Goal: Task Accomplishment & Management: Use online tool/utility

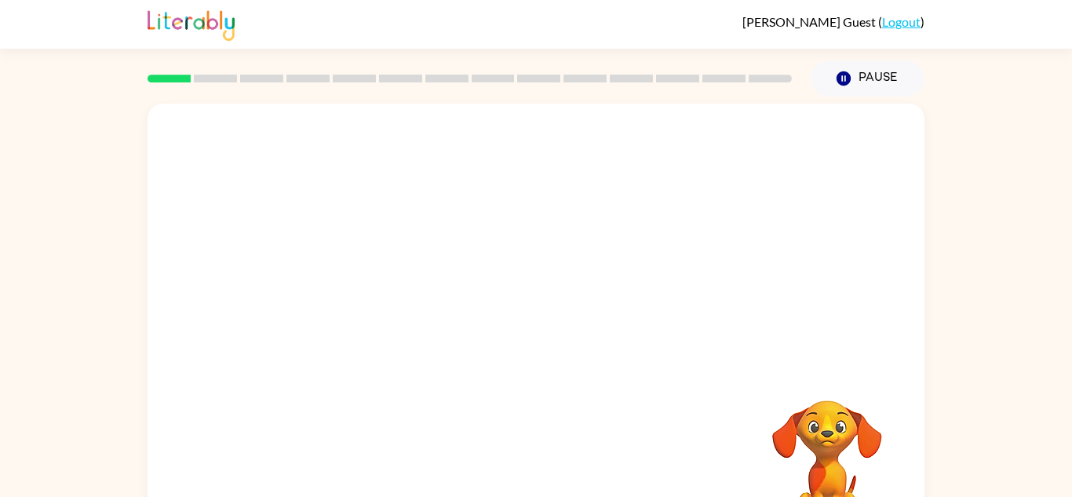
scroll to position [55, 0]
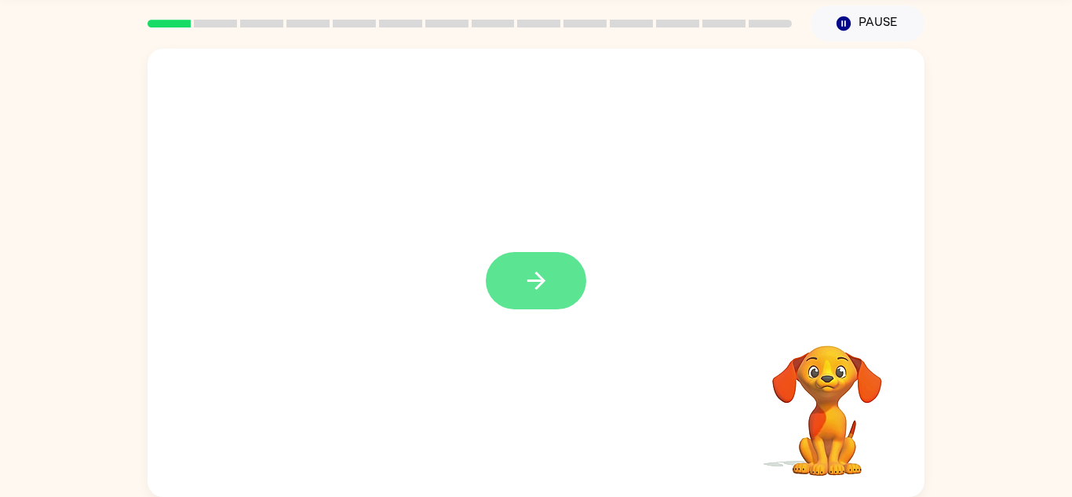
click at [534, 292] on icon "button" at bounding box center [535, 280] width 27 height 27
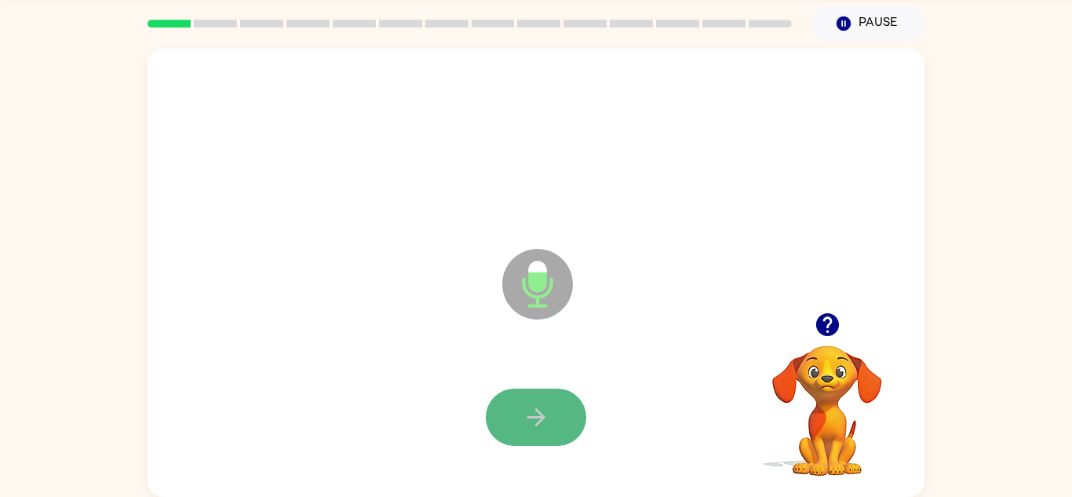
click at [524, 412] on icon "button" at bounding box center [535, 416] width 27 height 27
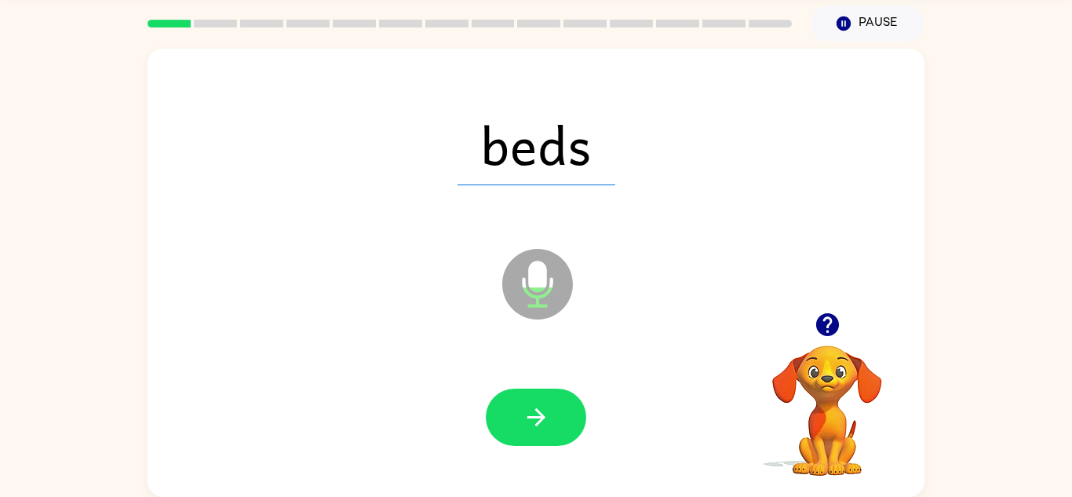
click at [524, 412] on icon "button" at bounding box center [535, 416] width 27 height 27
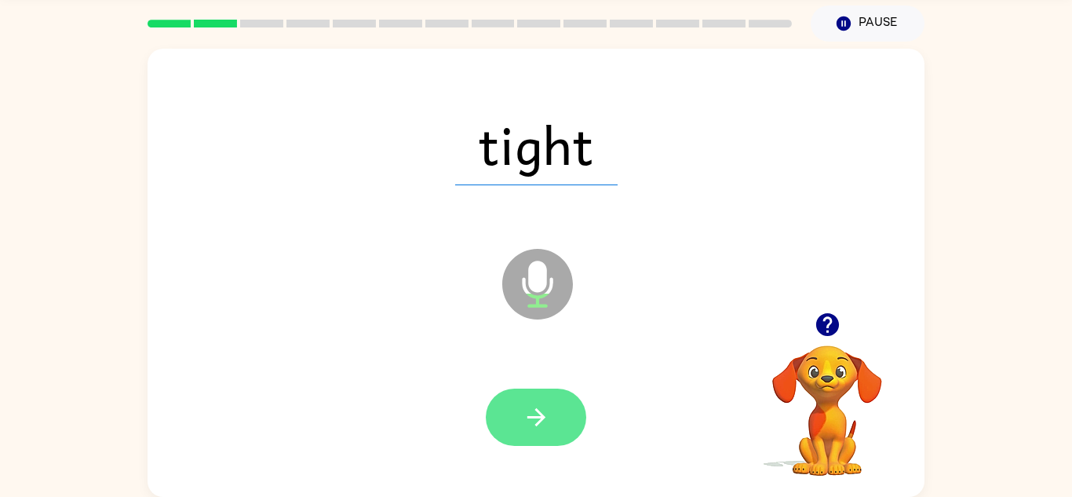
click at [523, 412] on icon "button" at bounding box center [535, 416] width 27 height 27
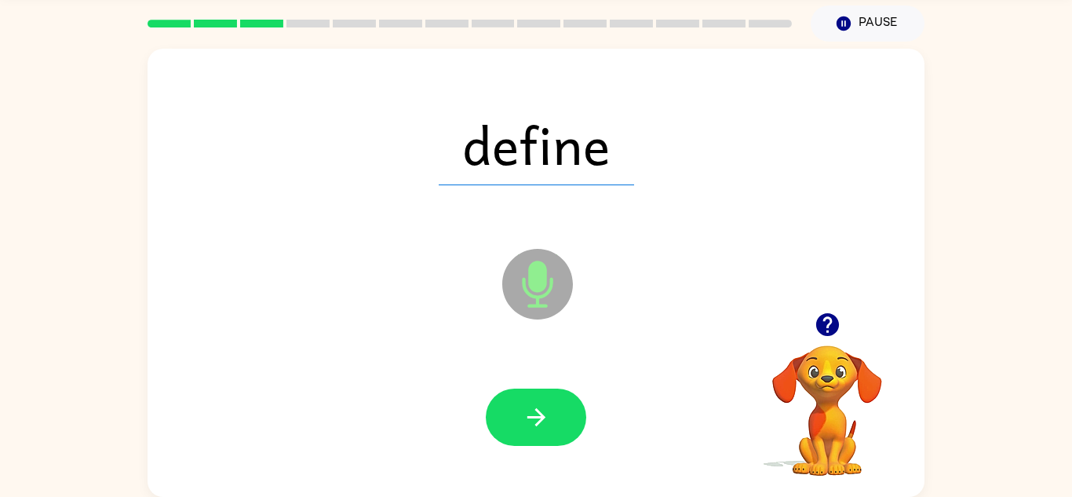
click at [523, 412] on icon "button" at bounding box center [535, 416] width 27 height 27
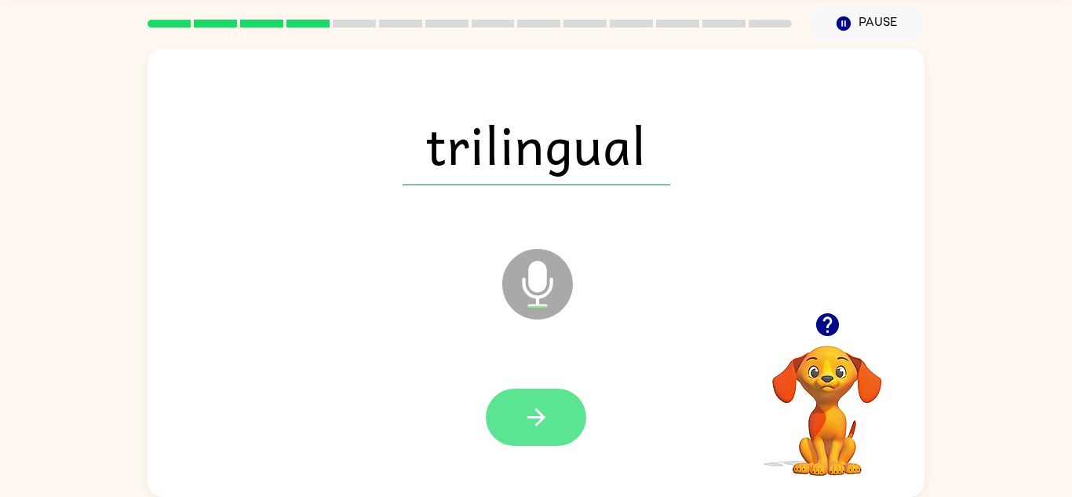
click at [523, 413] on icon "button" at bounding box center [535, 416] width 27 height 27
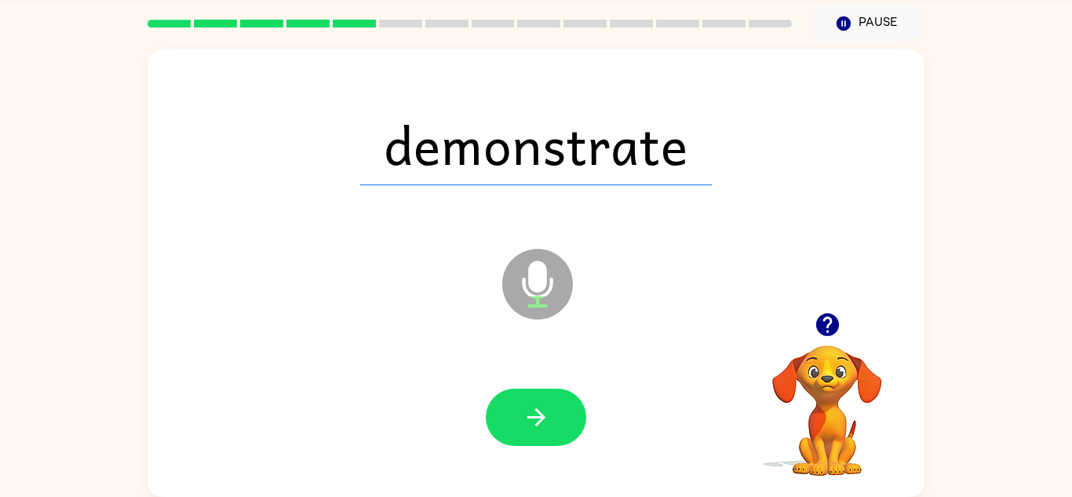
click at [523, 413] on icon "button" at bounding box center [535, 416] width 27 height 27
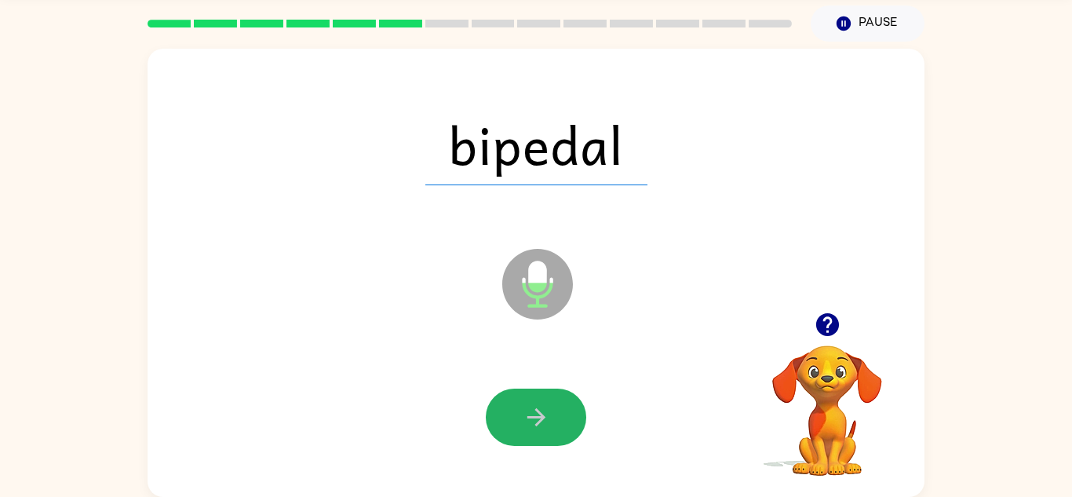
click at [523, 413] on icon "button" at bounding box center [535, 416] width 27 height 27
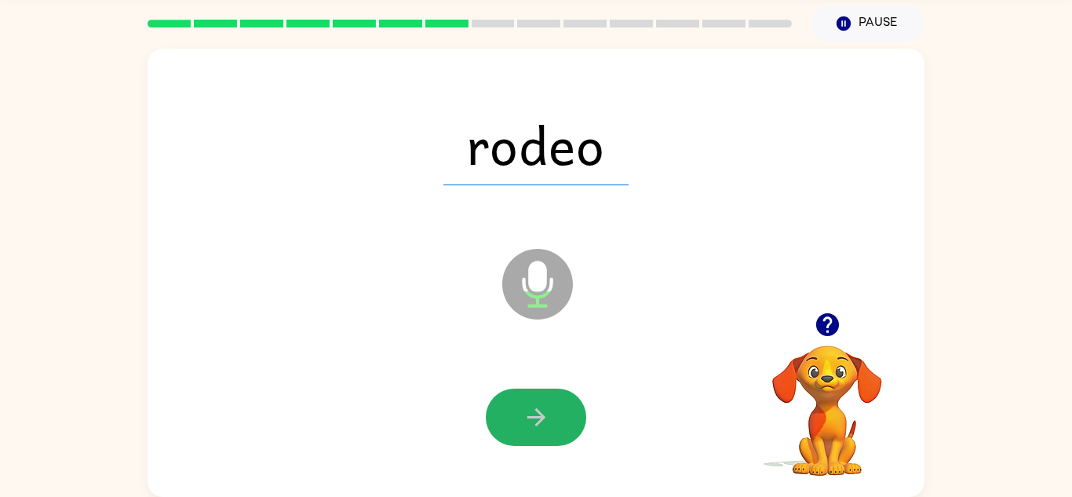
click at [523, 413] on icon "button" at bounding box center [535, 416] width 27 height 27
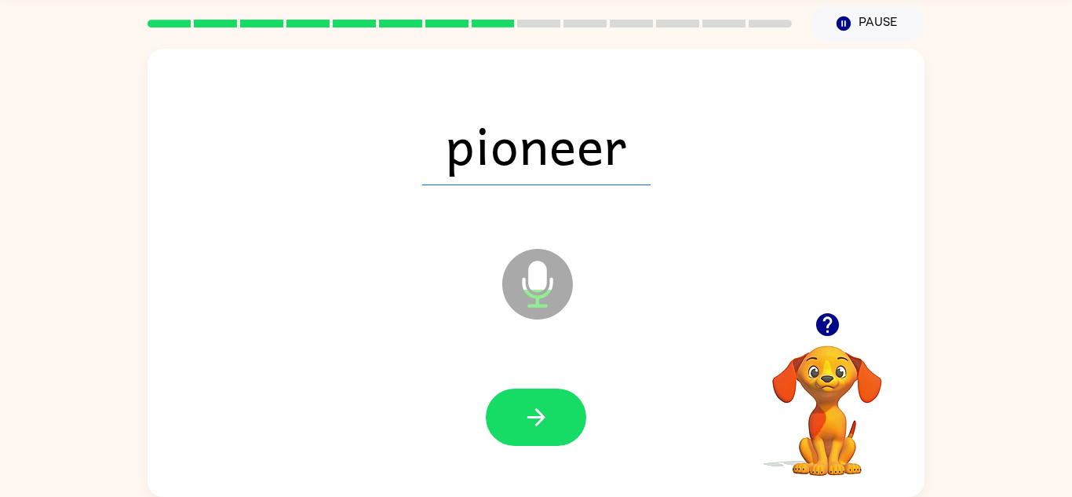
click at [523, 413] on icon "button" at bounding box center [535, 416] width 27 height 27
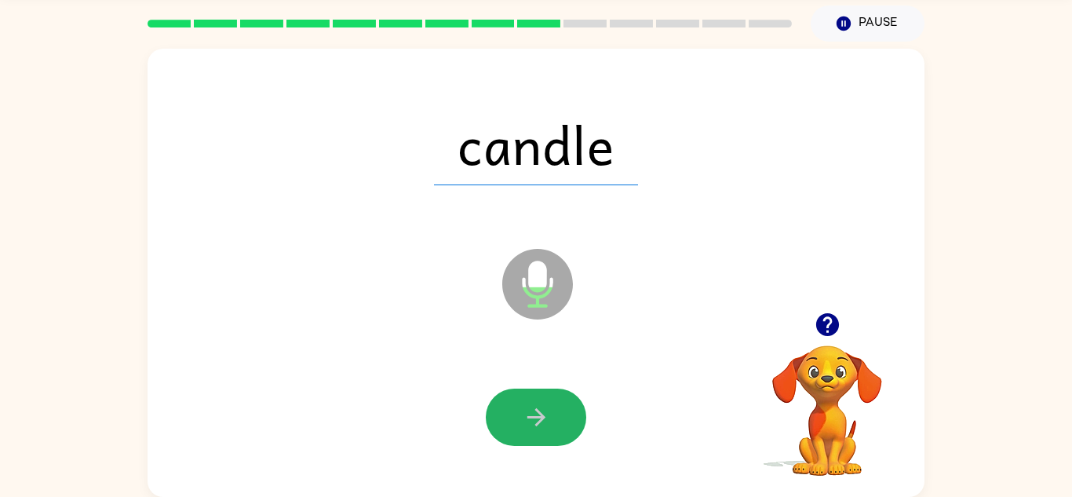
click at [523, 413] on icon "button" at bounding box center [535, 416] width 27 height 27
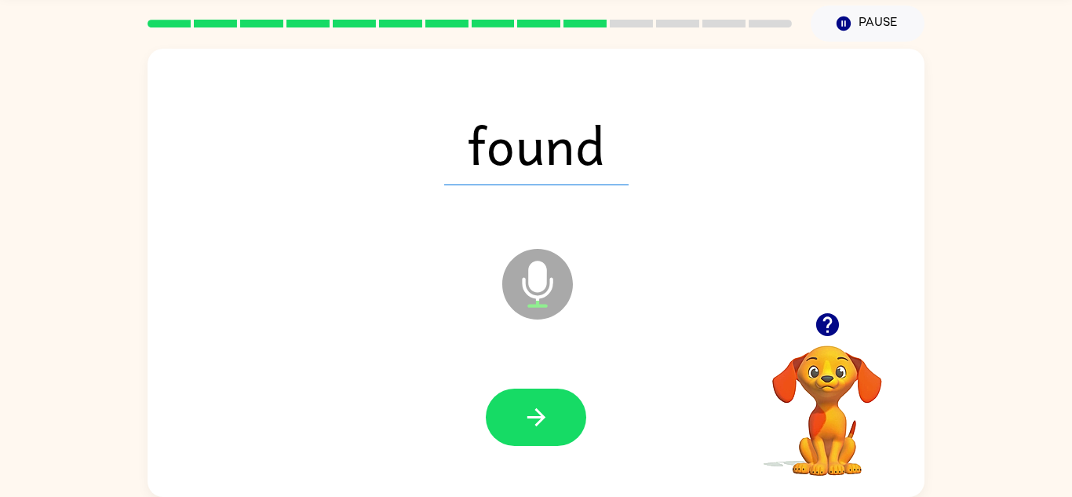
click at [523, 413] on icon "button" at bounding box center [535, 416] width 27 height 27
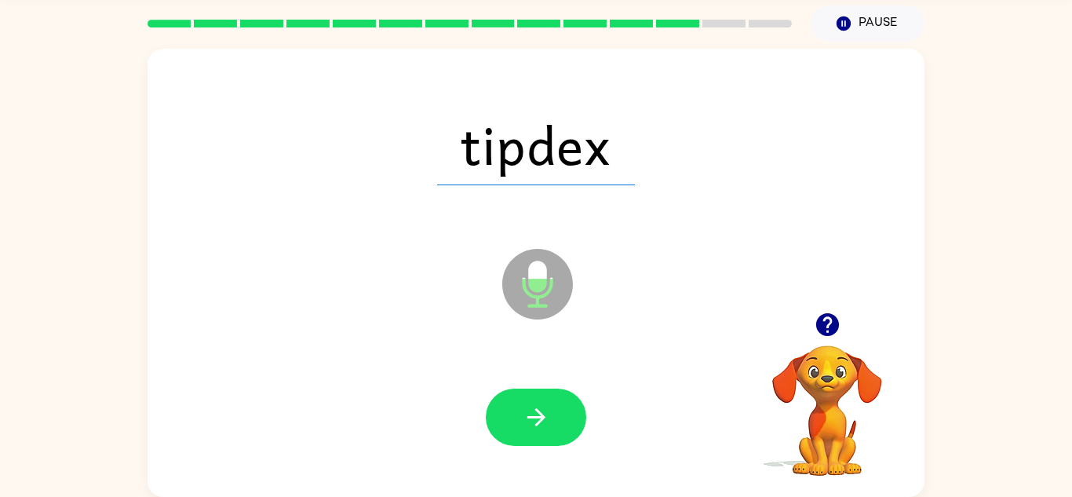
click at [523, 413] on icon "button" at bounding box center [535, 416] width 27 height 27
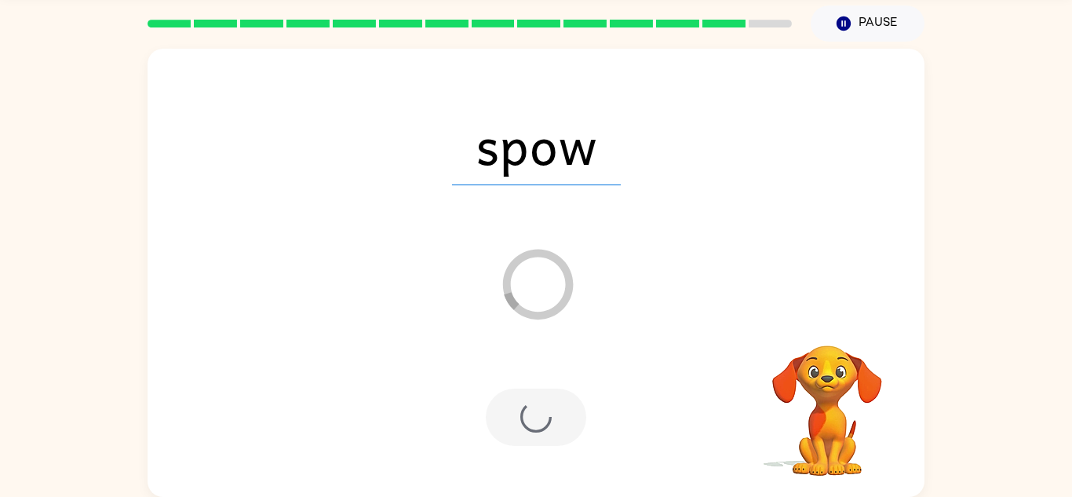
scroll to position [27, 0]
